Goal: Find specific page/section: Find specific page/section

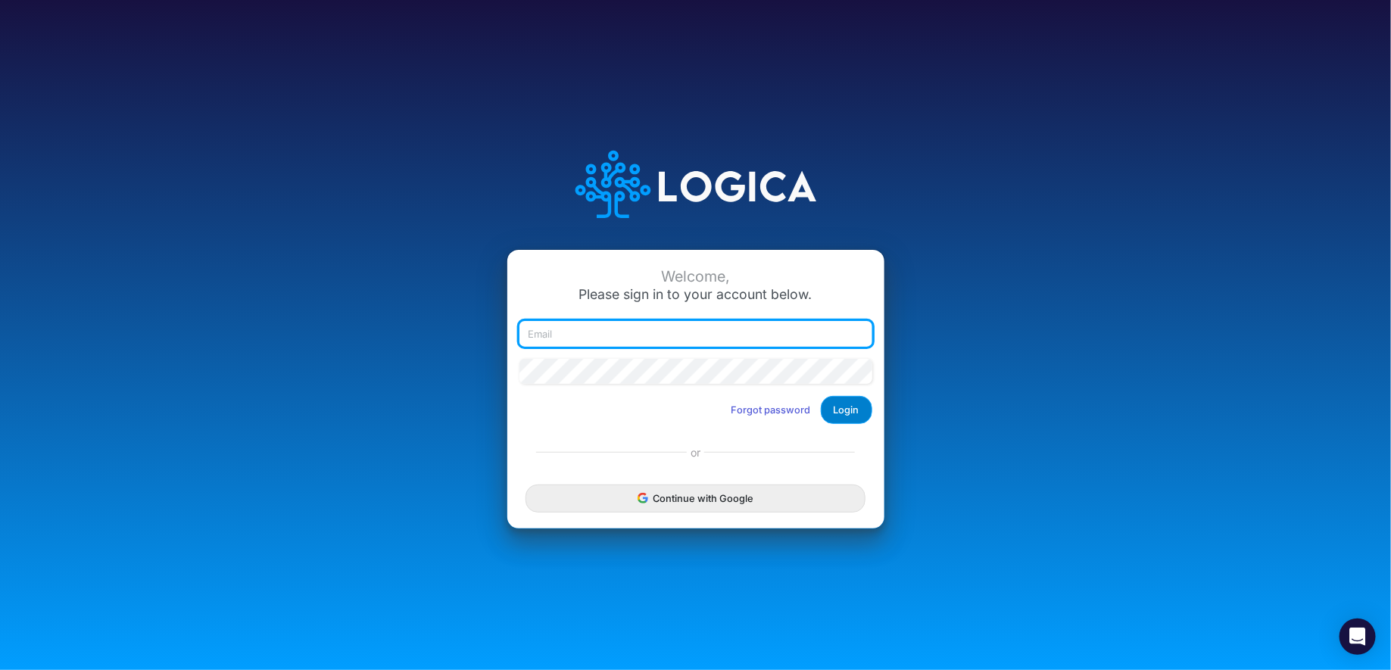
type input "[PERSON_NAME][EMAIL_ADDRESS][DOMAIN_NAME]"
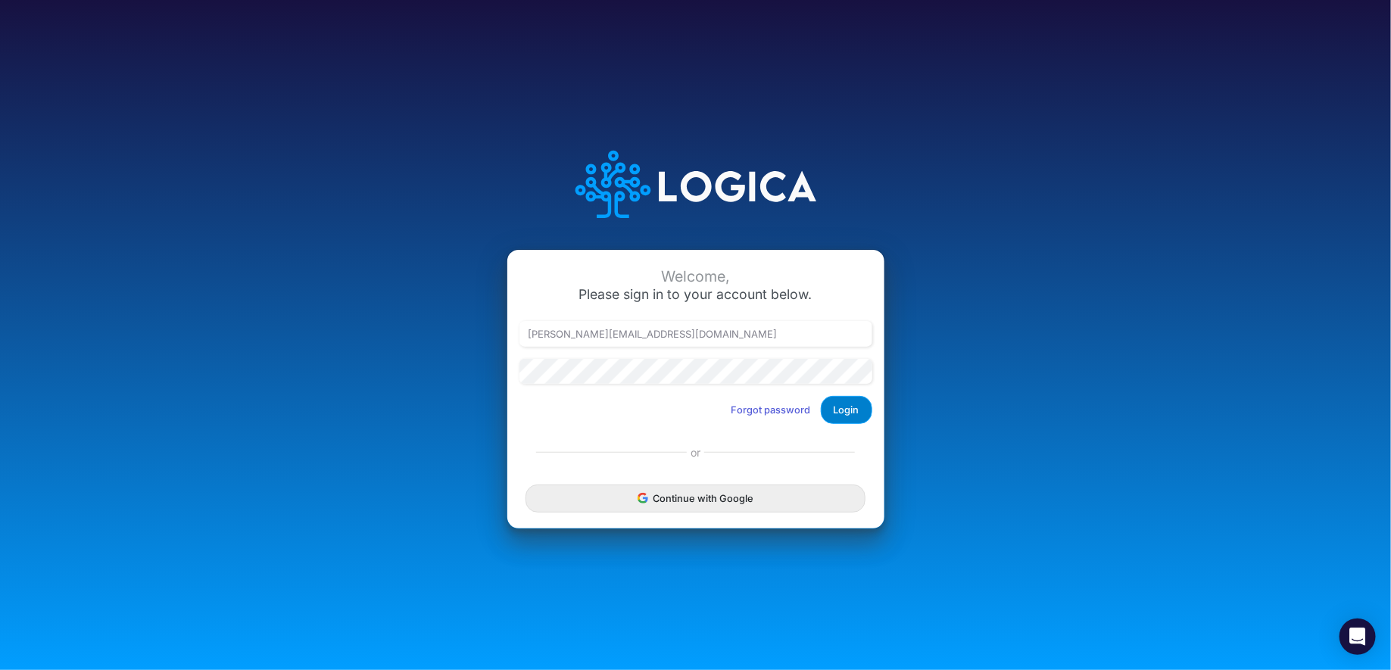
click at [836, 407] on button "Login" at bounding box center [846, 410] width 51 height 28
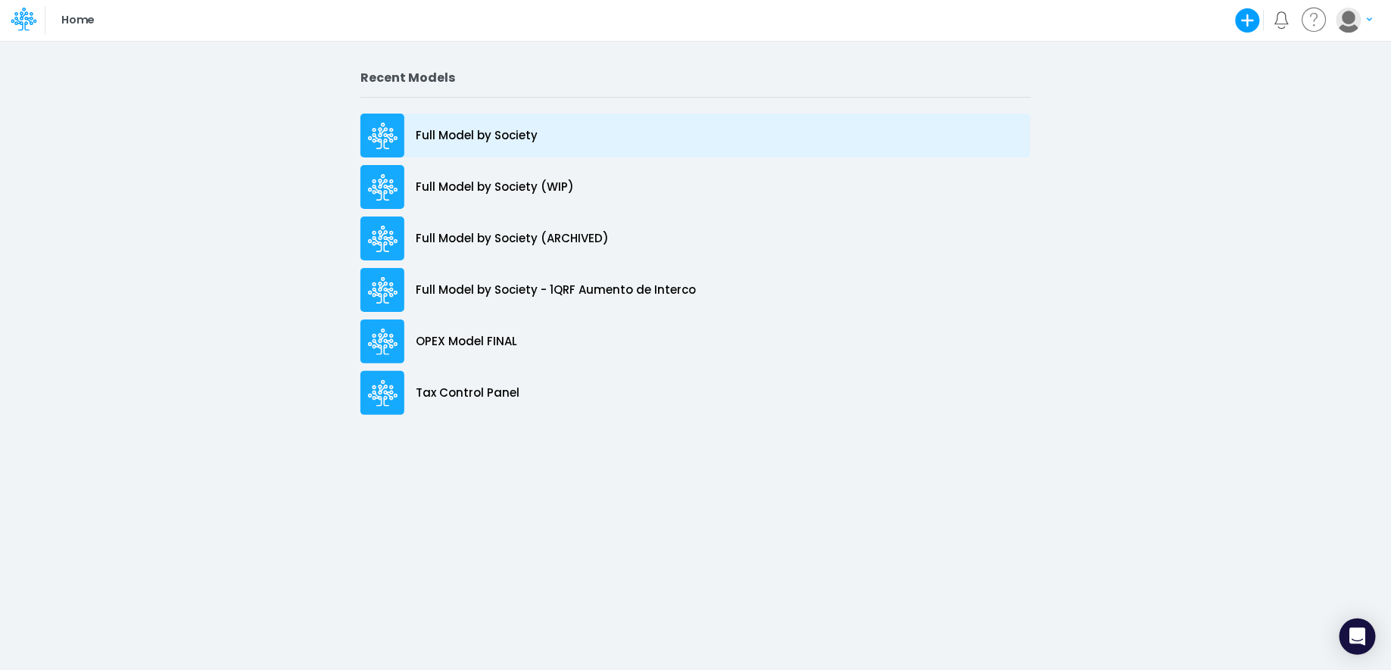
click at [485, 137] on p "Full Model by Society" at bounding box center [477, 135] width 122 height 17
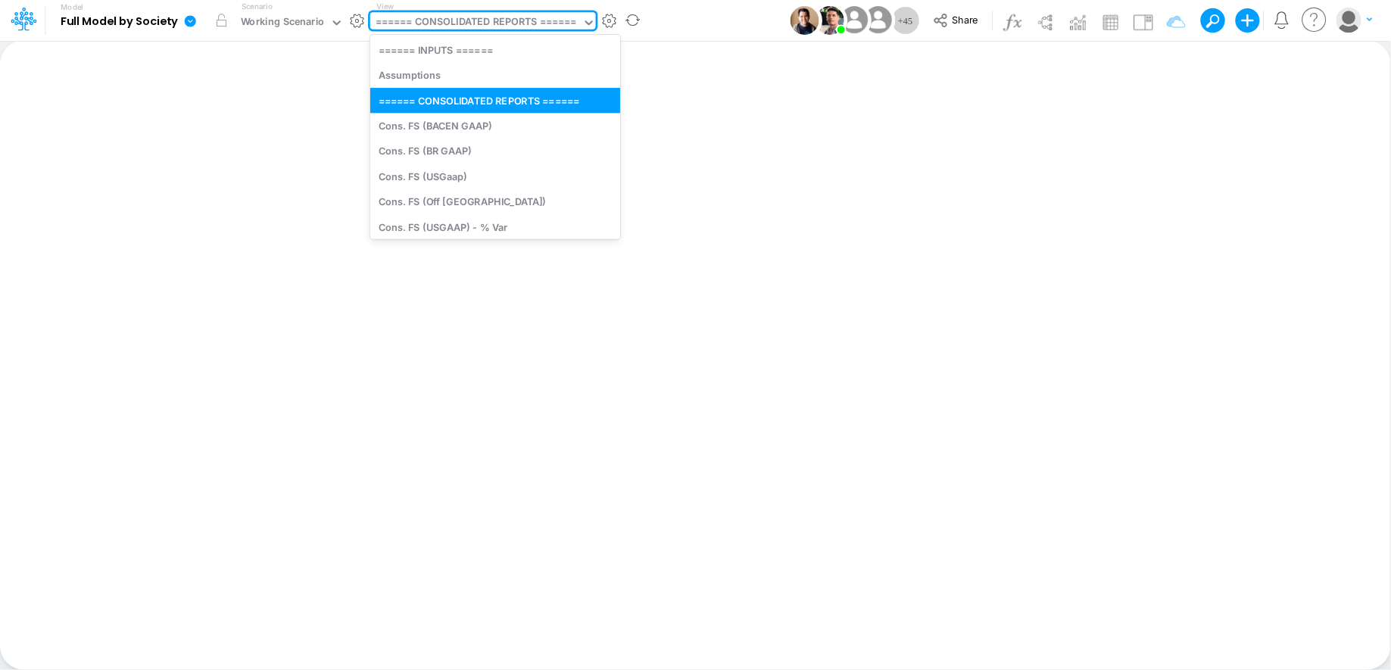
click at [522, 14] on div "====== CONSOLIDATED REPORTS ======" at bounding box center [476, 23] width 212 height 23
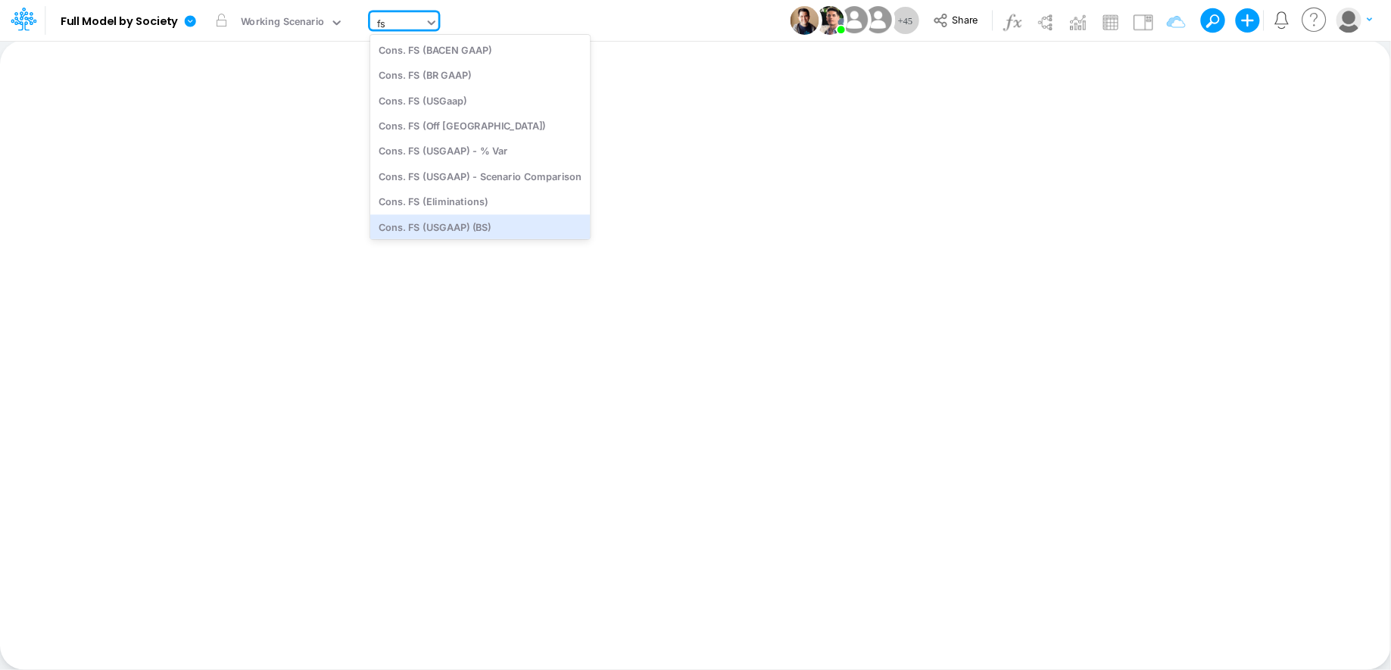
type input "fs"
click at [653, 204] on div "Insert new Conditional formatting Paste Cut Copy AutoFill Ready 100% Sum: null …" at bounding box center [695, 355] width 1390 height 630
